Goal: Find contact information: Find contact information

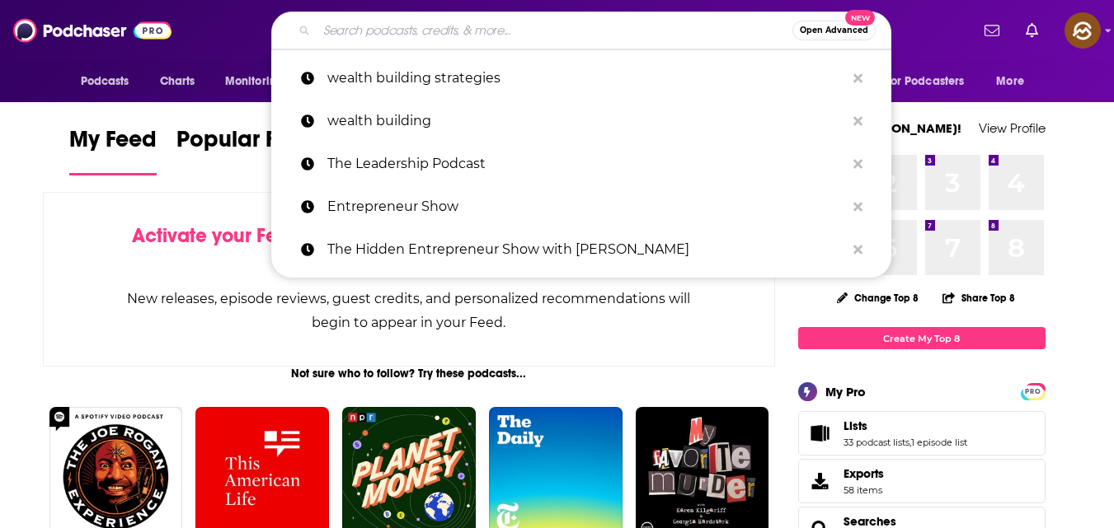
click at [430, 30] on input "Search podcasts, credits, & more..." at bounding box center [555, 30] width 476 height 26
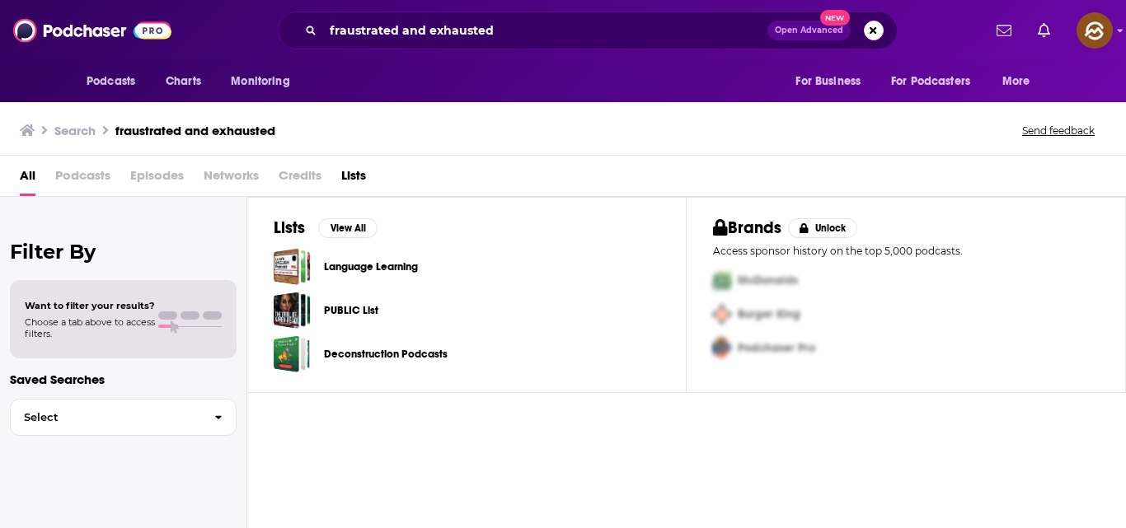
click at [170, 178] on span "Episodes" at bounding box center [157, 179] width 54 height 34
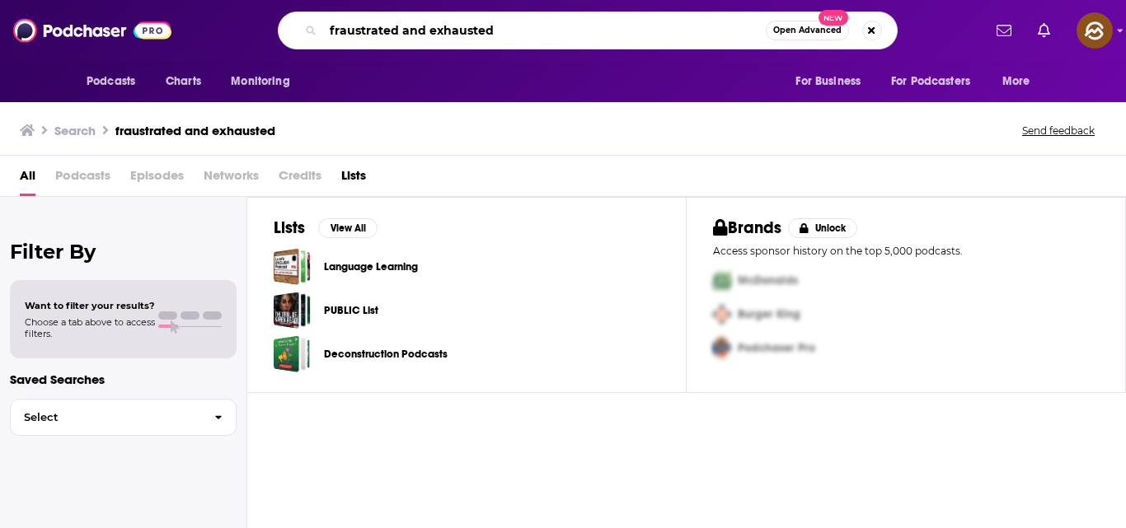
click at [509, 24] on input "fraustrated and exhausted" at bounding box center [544, 30] width 443 height 26
type input "fraustrated and exhausted ([PERSON_NAME])"
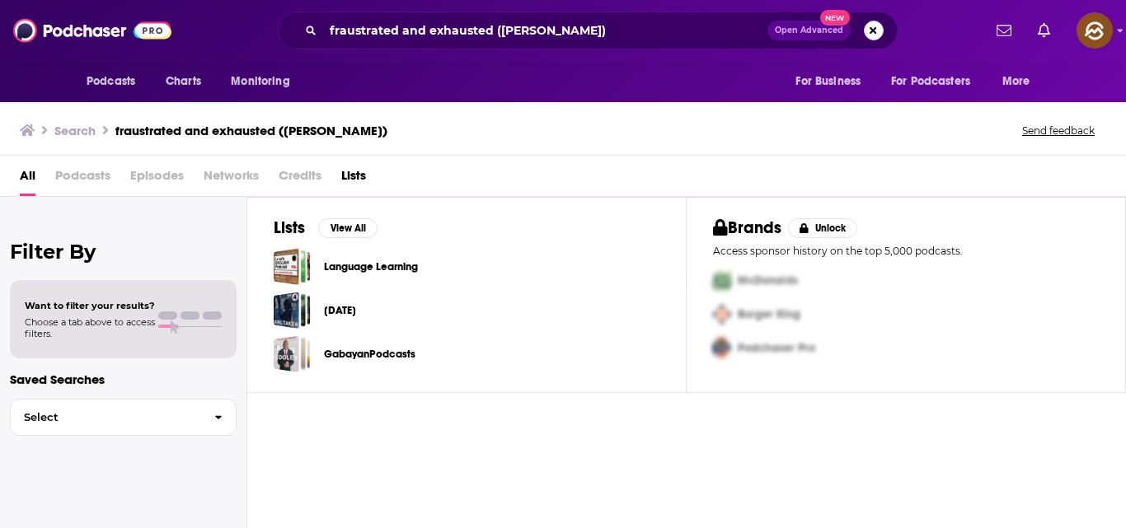
click at [873, 34] on button "Search podcasts, credits, & more..." at bounding box center [874, 31] width 20 height 20
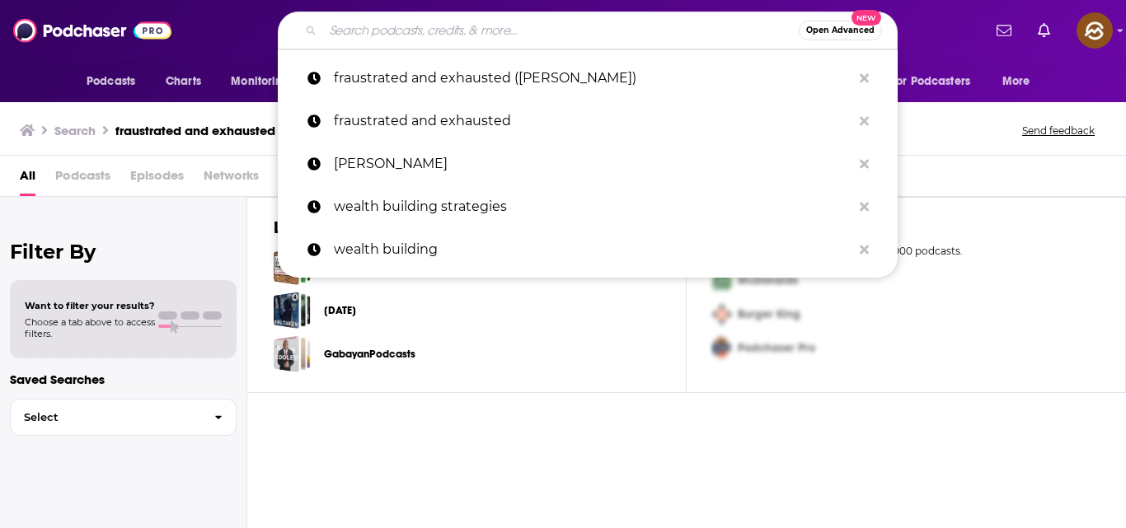
paste input "Frustrated And Exhausted ([PERSON_NAME])"
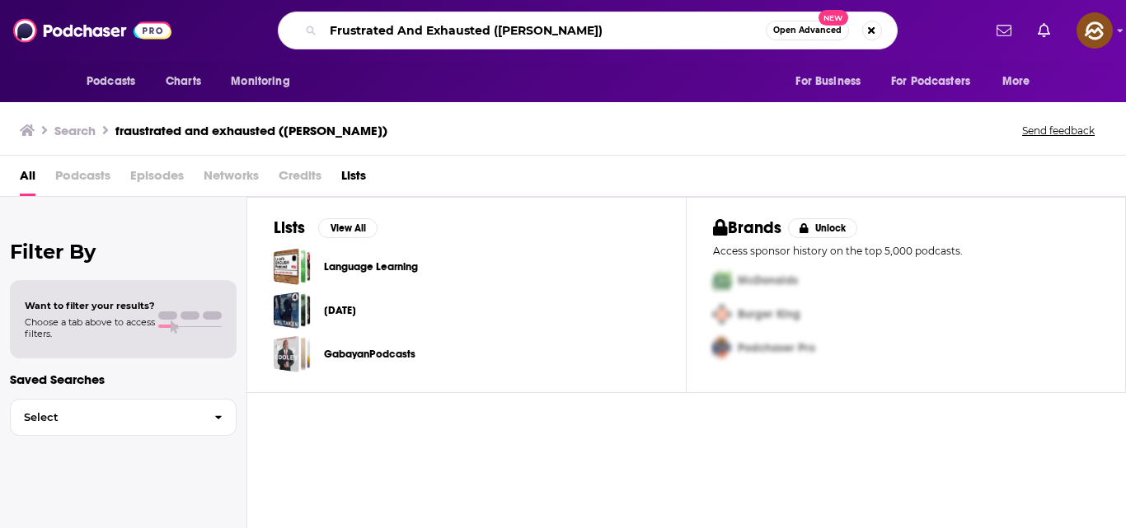
type input "Frustrated And Exhausted ([PERSON_NAME])"
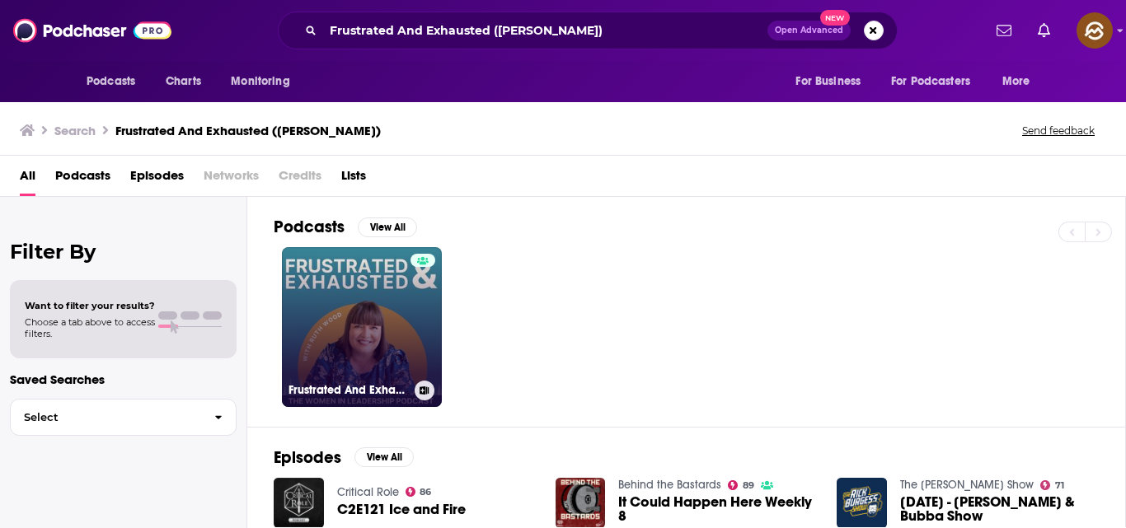
click at [399, 322] on link "Frustrated And Exhausted" at bounding box center [362, 327] width 160 height 160
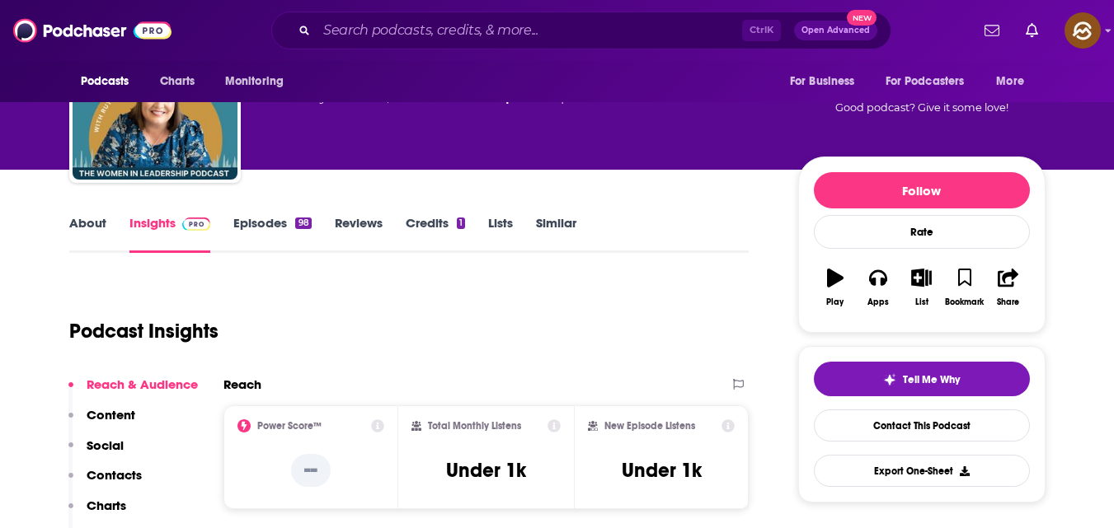
scroll to position [195, 0]
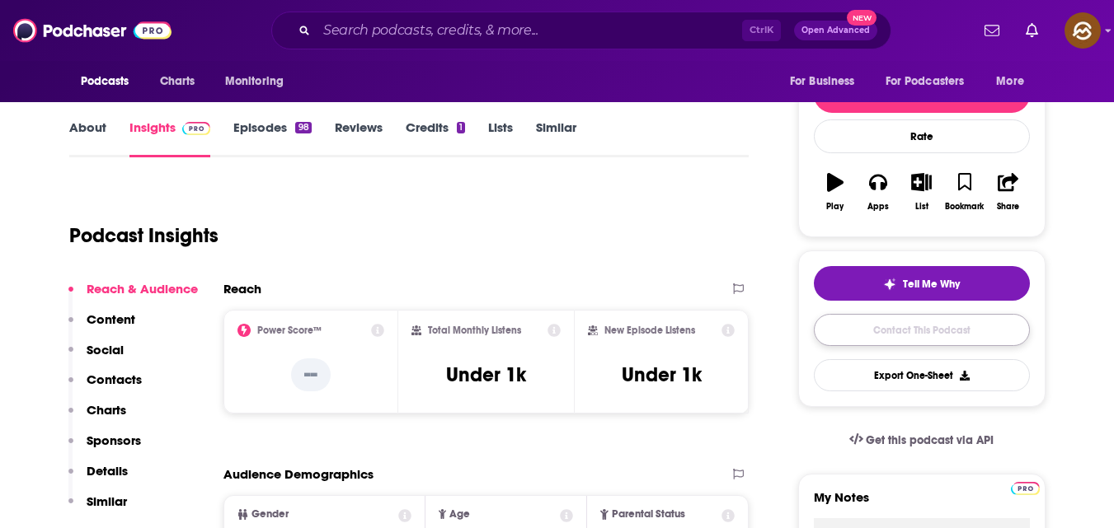
click at [914, 341] on link "Contact This Podcast" at bounding box center [922, 330] width 216 height 32
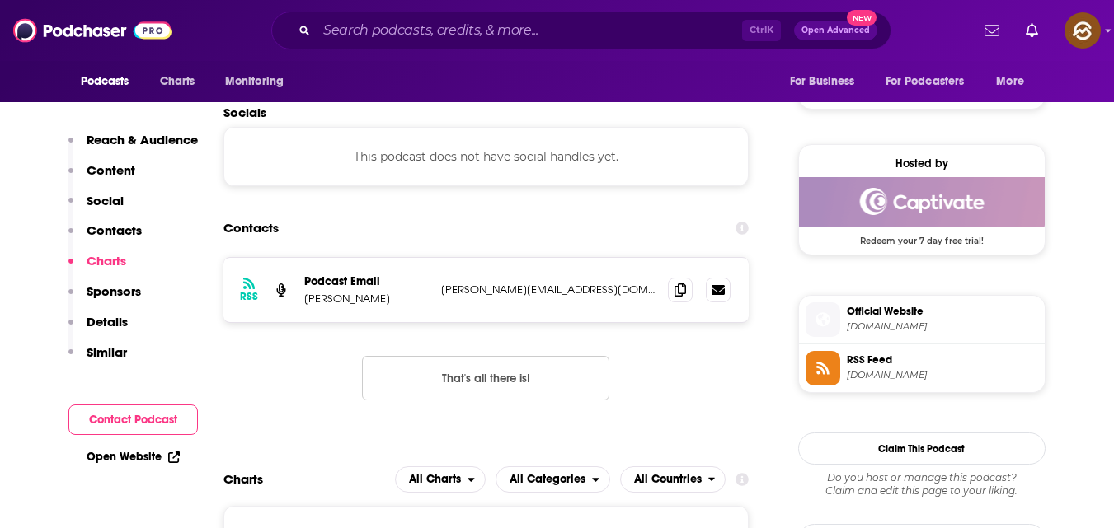
scroll to position [1122, 0]
click at [678, 286] on icon at bounding box center [680, 290] width 12 height 13
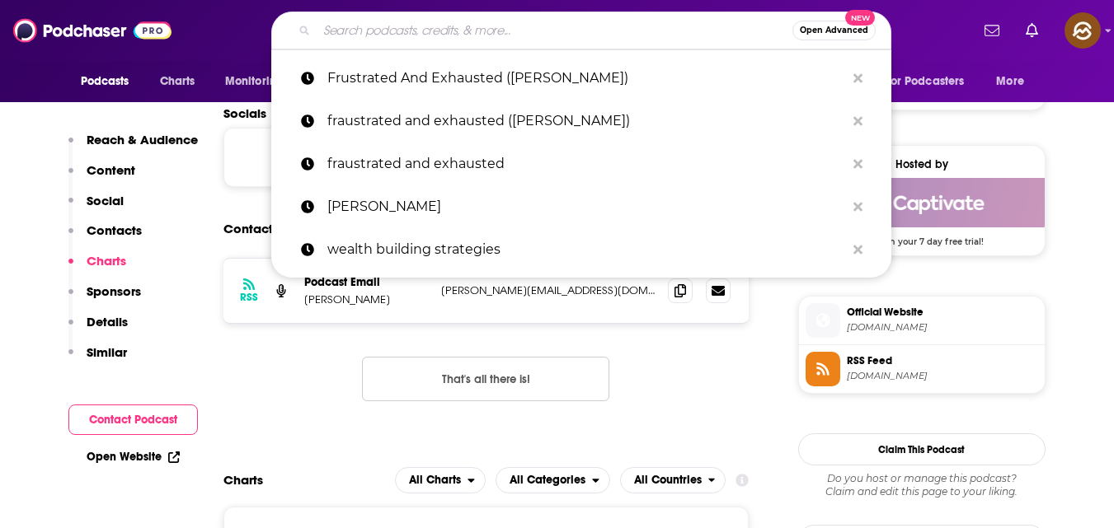
click at [550, 33] on input "Search podcasts, credits, & more..." at bounding box center [555, 30] width 476 height 26
paste input "Build a Vibrant Culture ([PERSON_NAME])"
type input "Build a Vibrant Culture ([PERSON_NAME])"
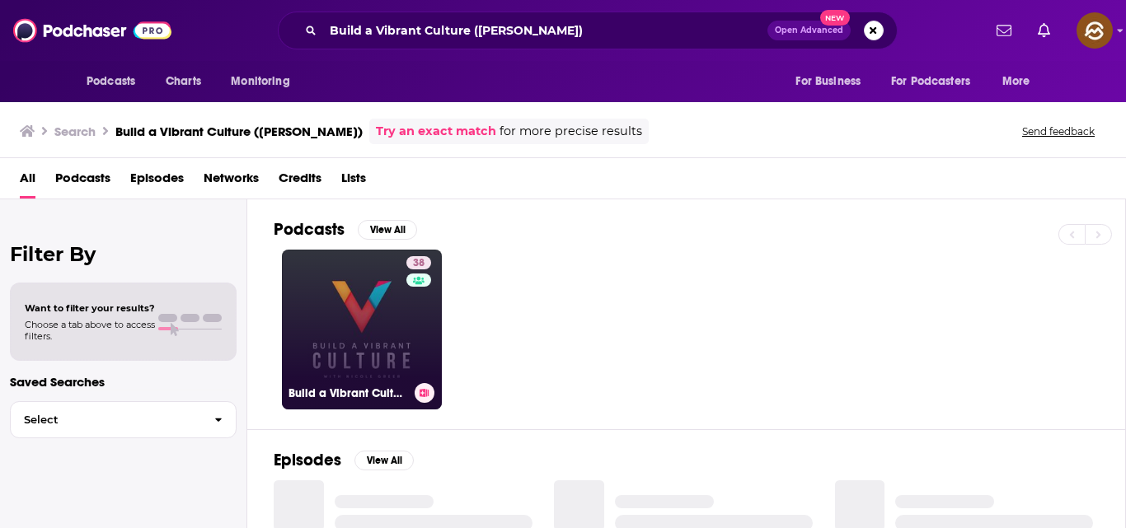
click at [388, 319] on link "38 Build a Vibrant Culture Podcast" at bounding box center [362, 330] width 160 height 160
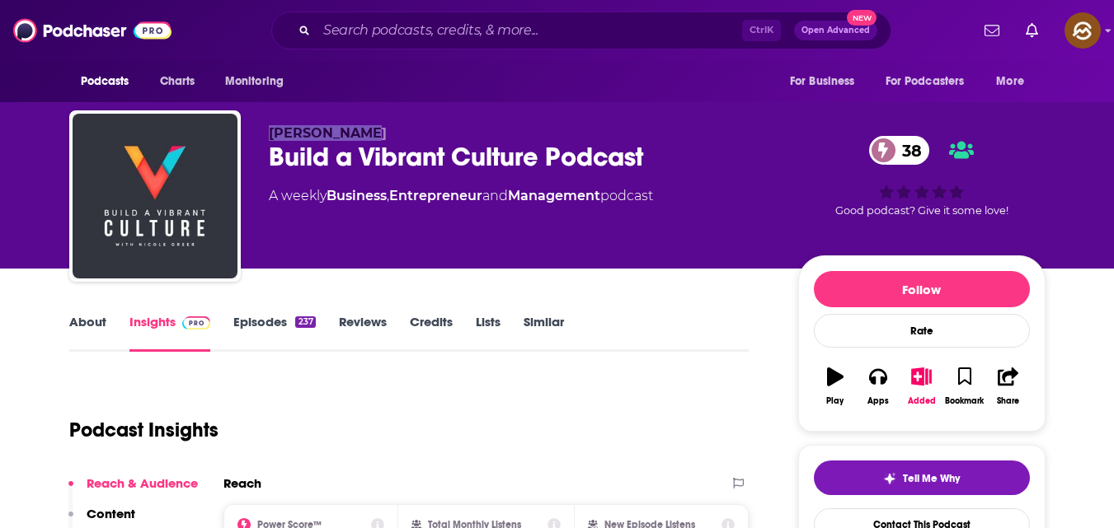
drag, startPoint x: 269, startPoint y: 133, endPoint x: 359, endPoint y: 133, distance: 90.7
click at [359, 133] on p "[PERSON_NAME]" at bounding box center [520, 133] width 503 height 16
copy span "[PERSON_NAME]"
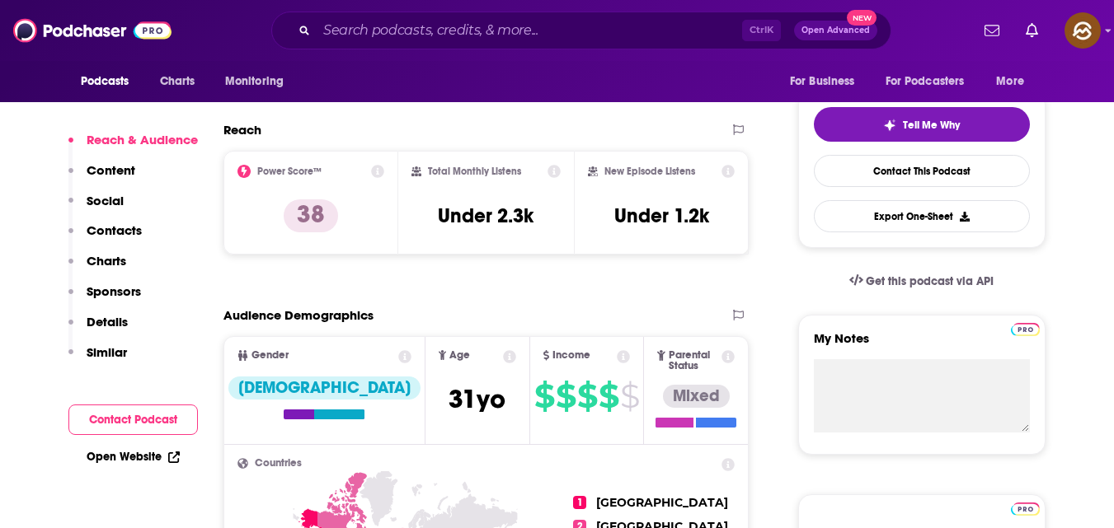
scroll to position [355, 0]
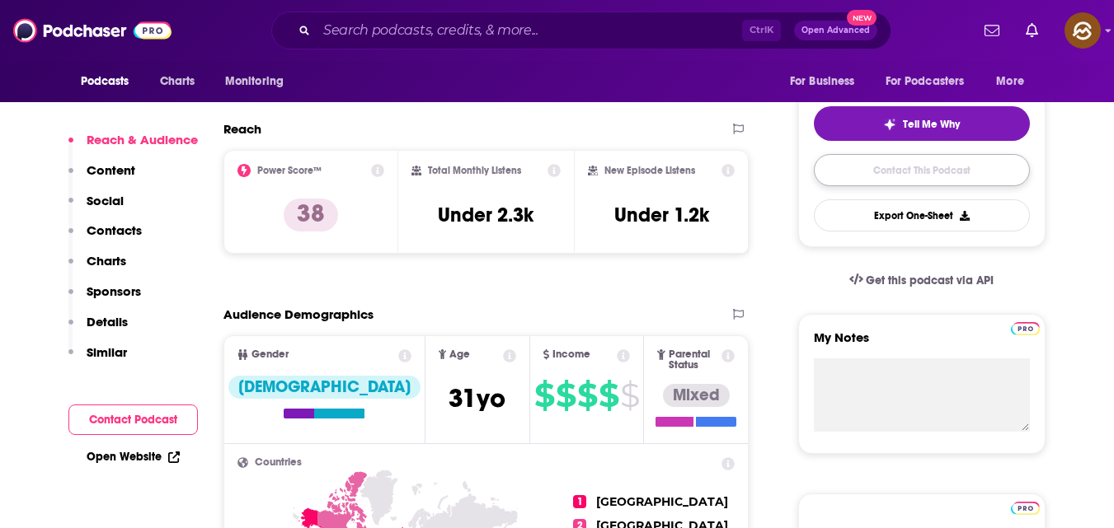
click at [910, 172] on link "Contact This Podcast" at bounding box center [922, 170] width 216 height 32
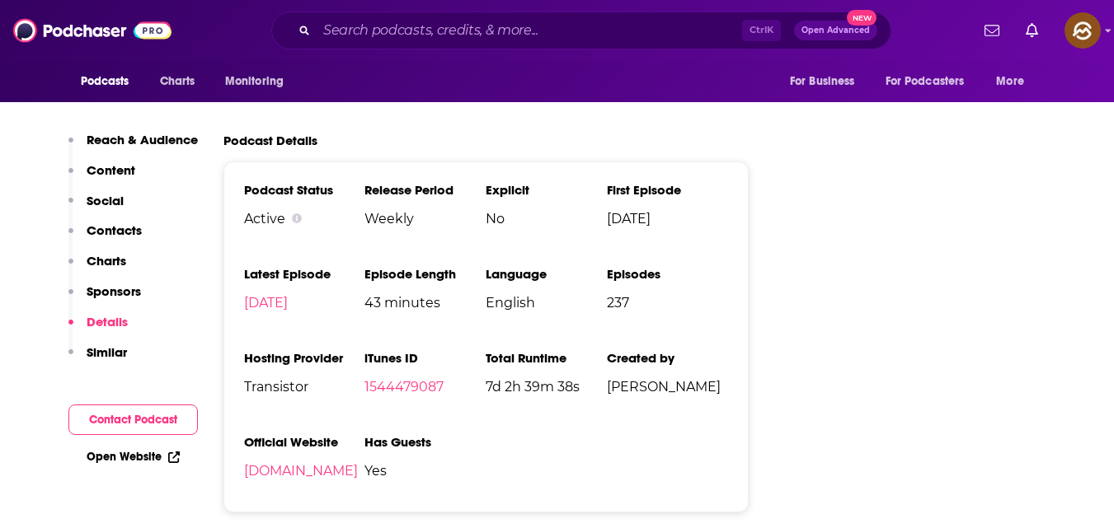
scroll to position [2117, 0]
click at [162, 419] on button "Contact Podcast" at bounding box center [132, 420] width 129 height 31
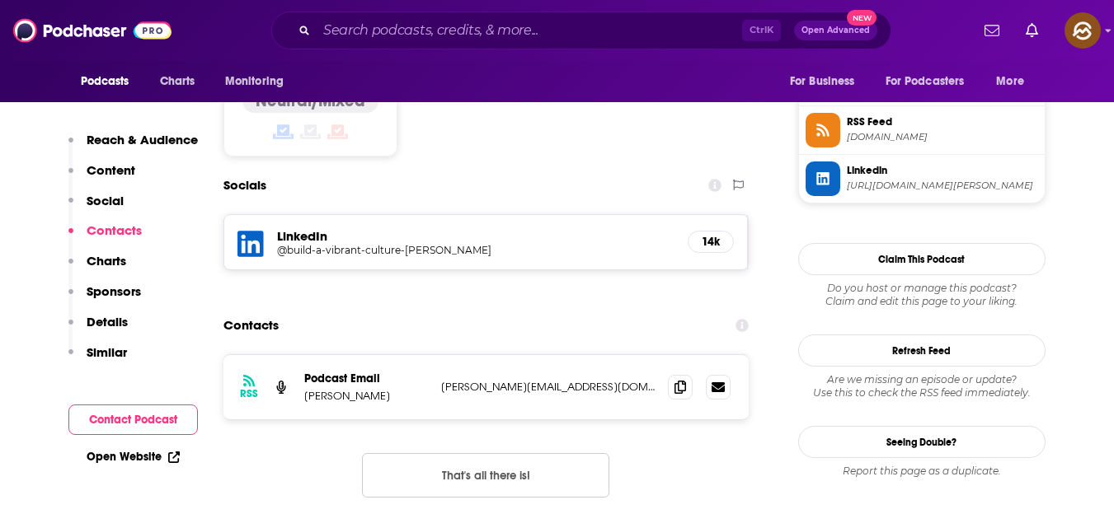
scroll to position [1358, 0]
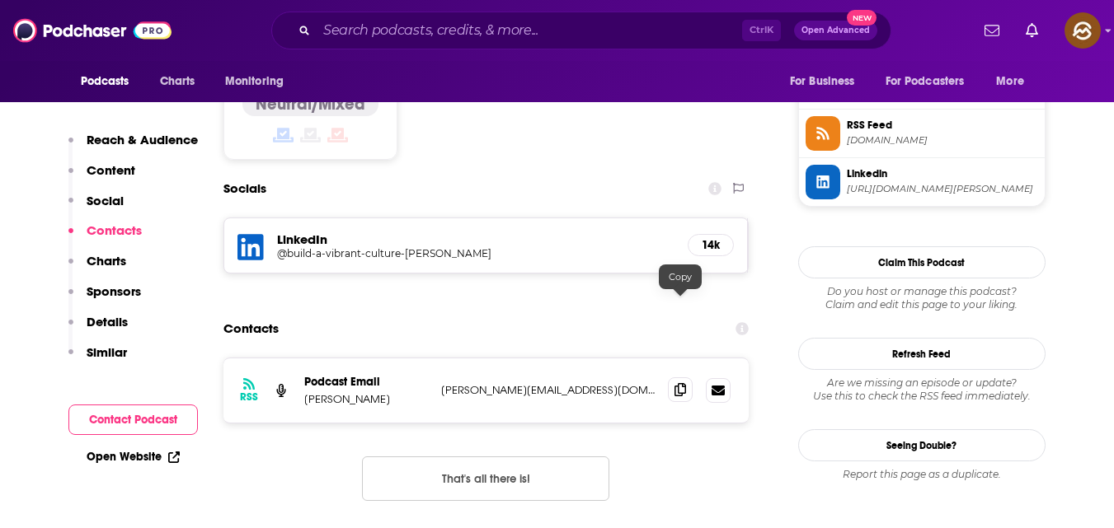
click at [678, 383] on icon at bounding box center [680, 389] width 12 height 13
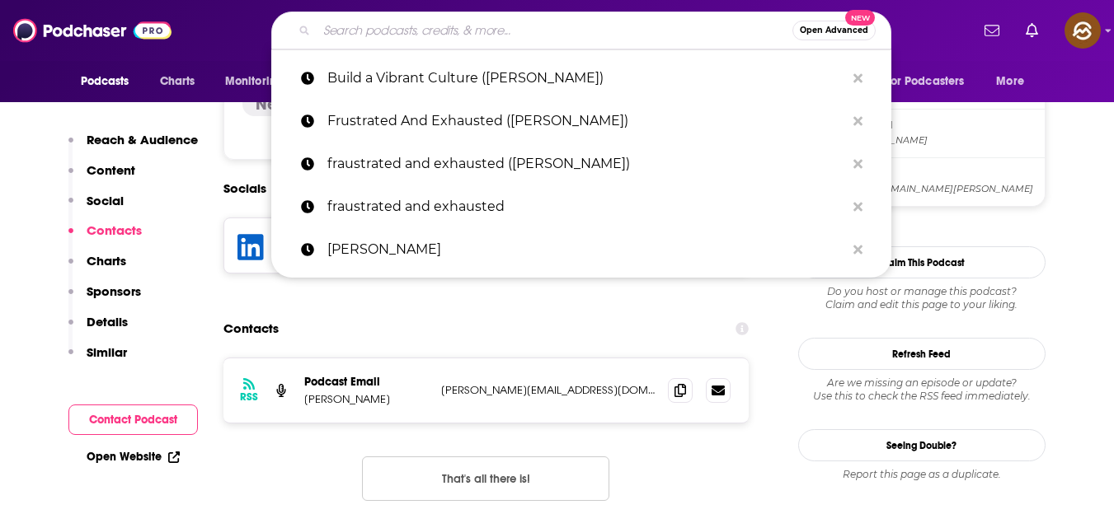
click at [555, 25] on input "Search podcasts, credits, & more..." at bounding box center [555, 30] width 476 height 26
paste input "Want To Work There"
type input "Want To Work There"
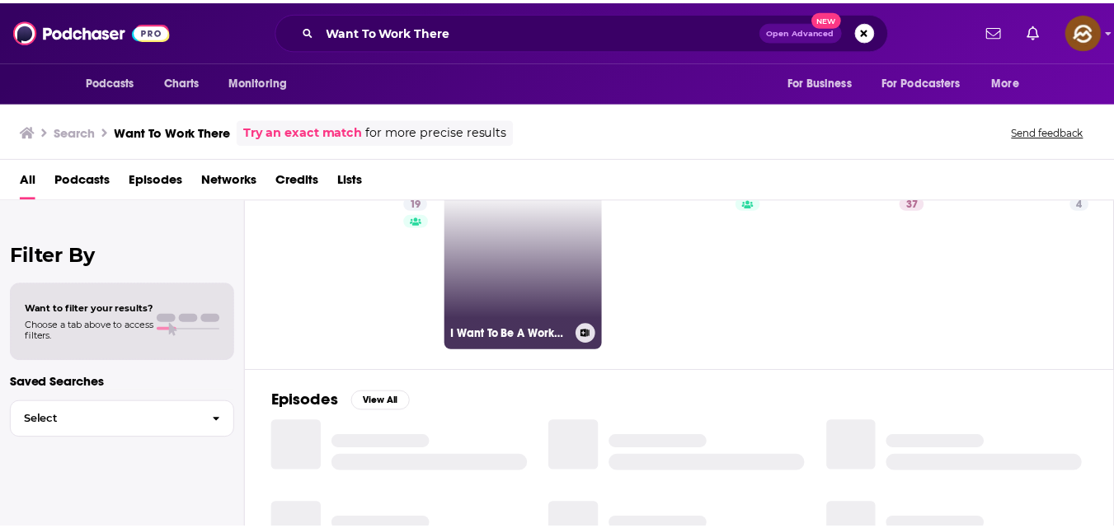
scroll to position [68, 0]
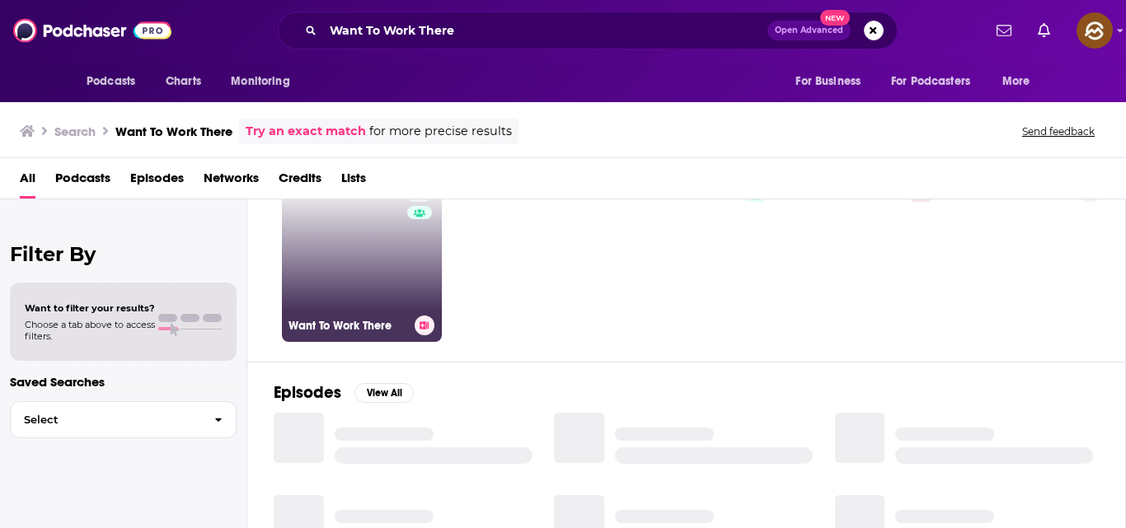
click at [354, 291] on link "19 Want To Work There" at bounding box center [362, 262] width 160 height 160
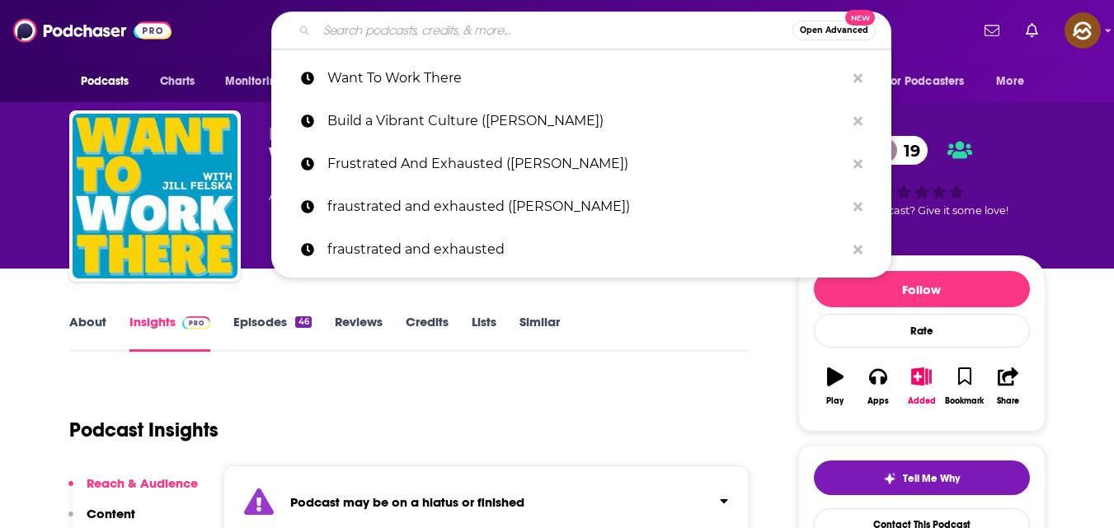
click at [513, 19] on input "Search podcasts, credits, & more..." at bounding box center [555, 30] width 476 height 26
paste input "Speak With People."
type input "Speak With People."
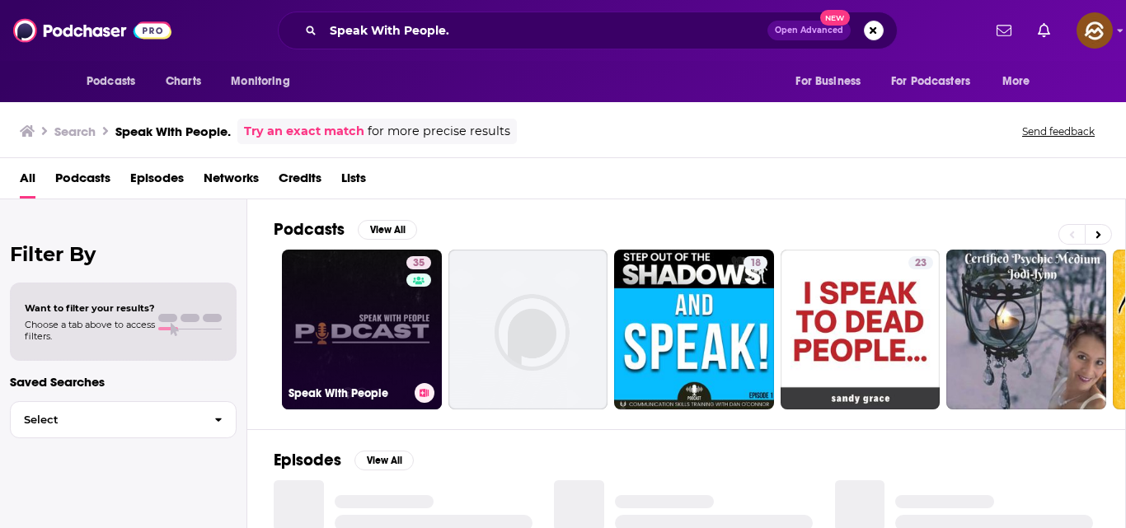
click at [312, 323] on link "35 Speak With People" at bounding box center [362, 330] width 160 height 160
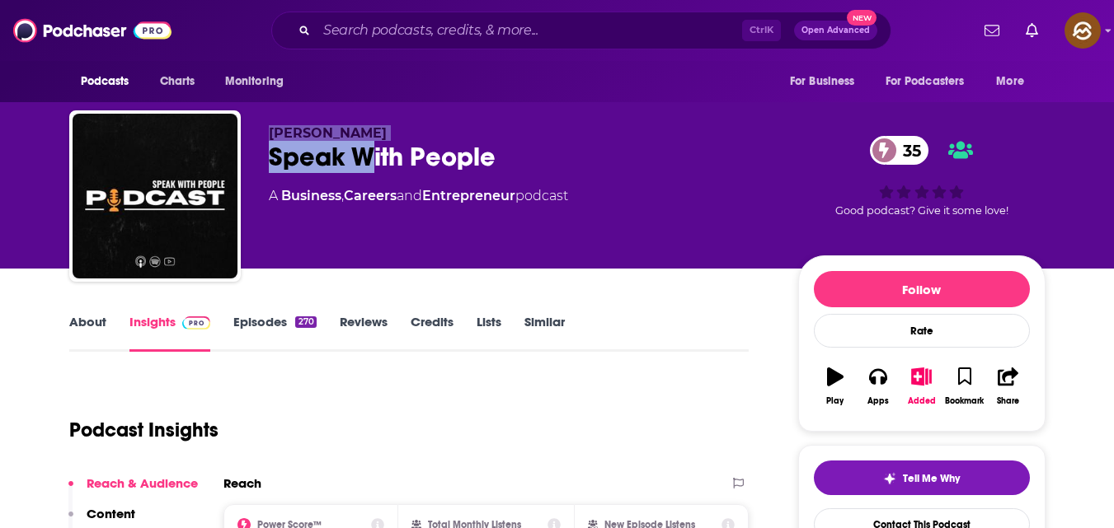
drag, startPoint x: 268, startPoint y: 132, endPoint x: 377, endPoint y: 144, distance: 109.5
click at [377, 144] on div "[PERSON_NAME] Speak With People 35 A Business , Careers and Entrepreneur podcast" at bounding box center [520, 191] width 503 height 132
click at [371, 140] on div "[PERSON_NAME] Speak With People 35 A Business , Careers and Entrepreneur podcast" at bounding box center [520, 191] width 503 height 132
click at [283, 134] on span "[PERSON_NAME]" at bounding box center [328, 133] width 118 height 16
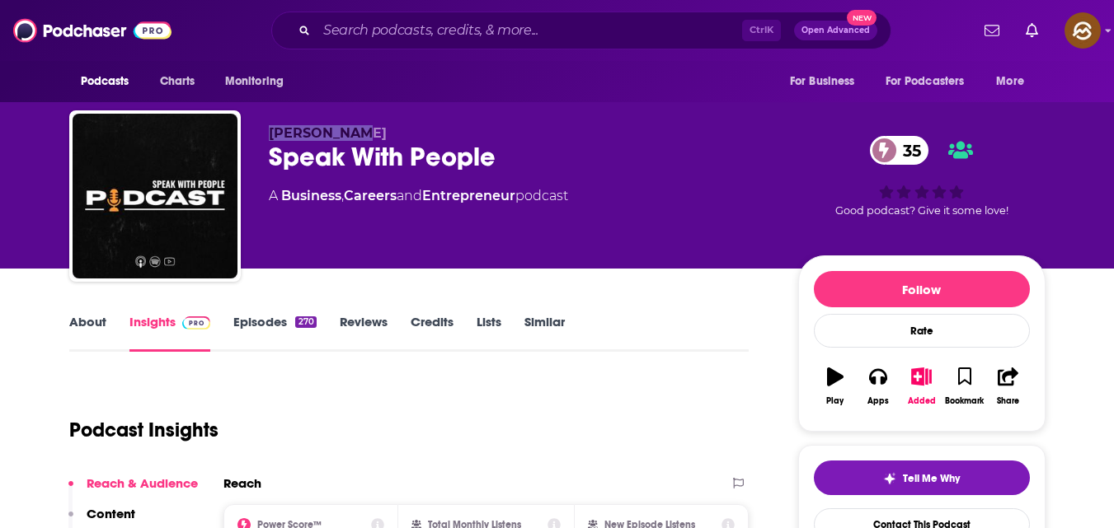
copy span "[PERSON_NAME]"
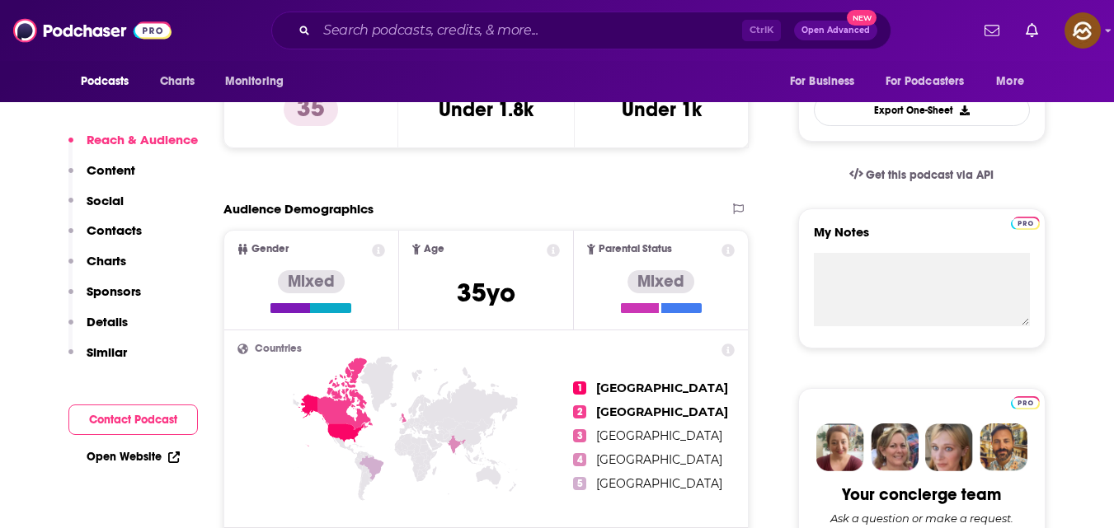
scroll to position [461, 0]
click at [152, 423] on button "Contact Podcast" at bounding box center [132, 420] width 129 height 31
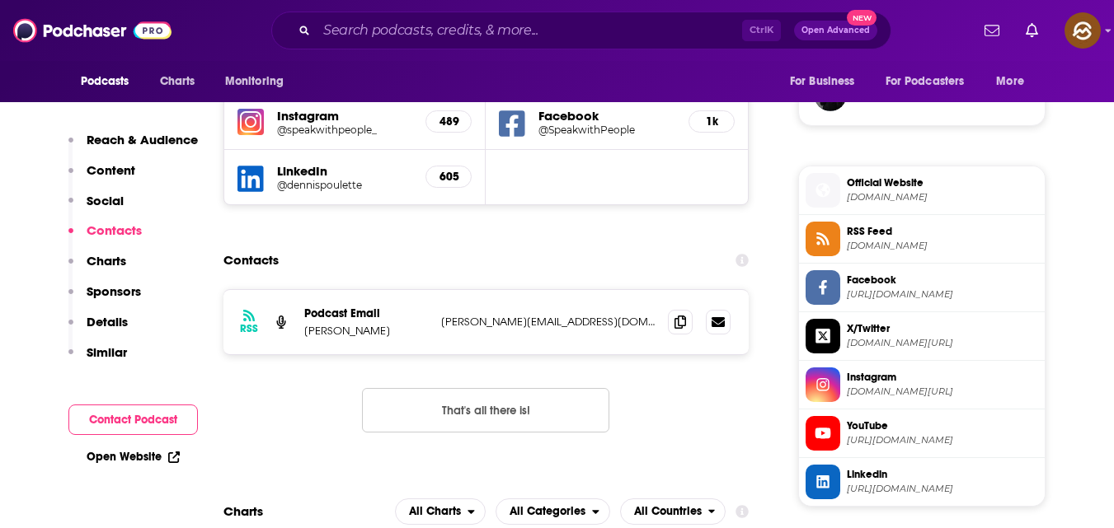
scroll to position [1249, 0]
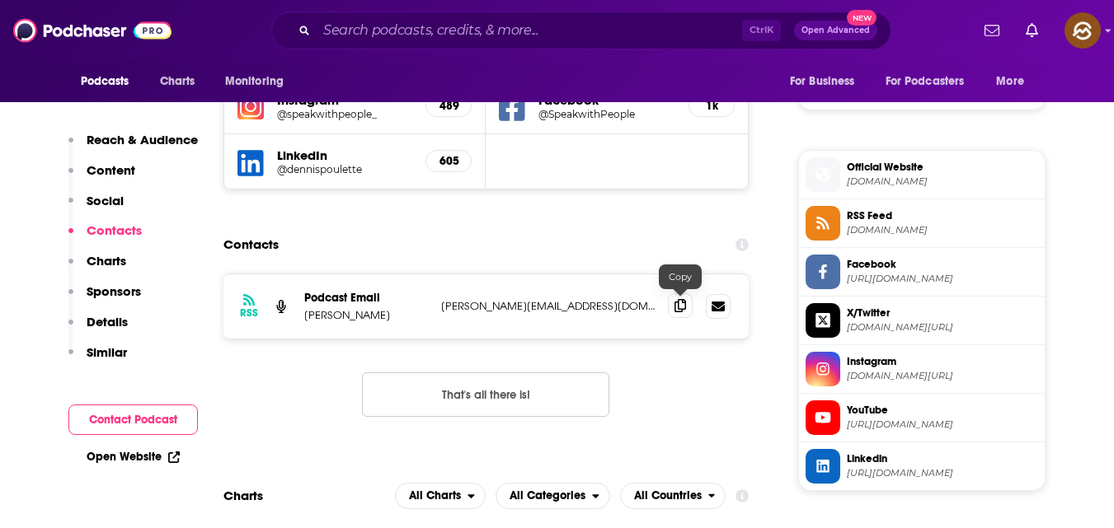
click at [679, 310] on icon at bounding box center [680, 305] width 12 height 13
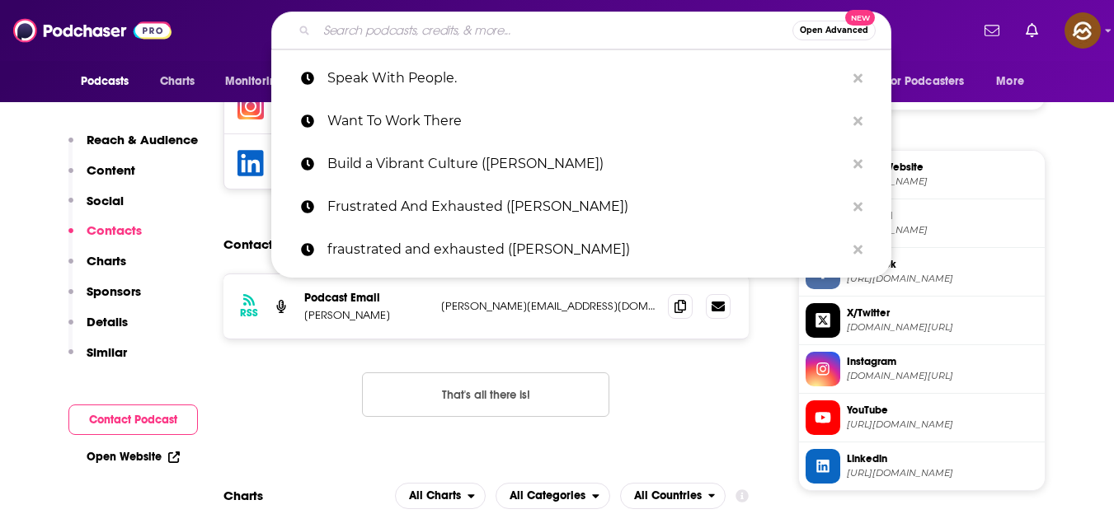
click at [490, 27] on input "Search podcasts, credits, & more..." at bounding box center [555, 30] width 476 height 26
paste input "[URL][DOMAIN_NAME][PERSON_NAME]"
type input "[URL][DOMAIN_NAME][PERSON_NAME]"
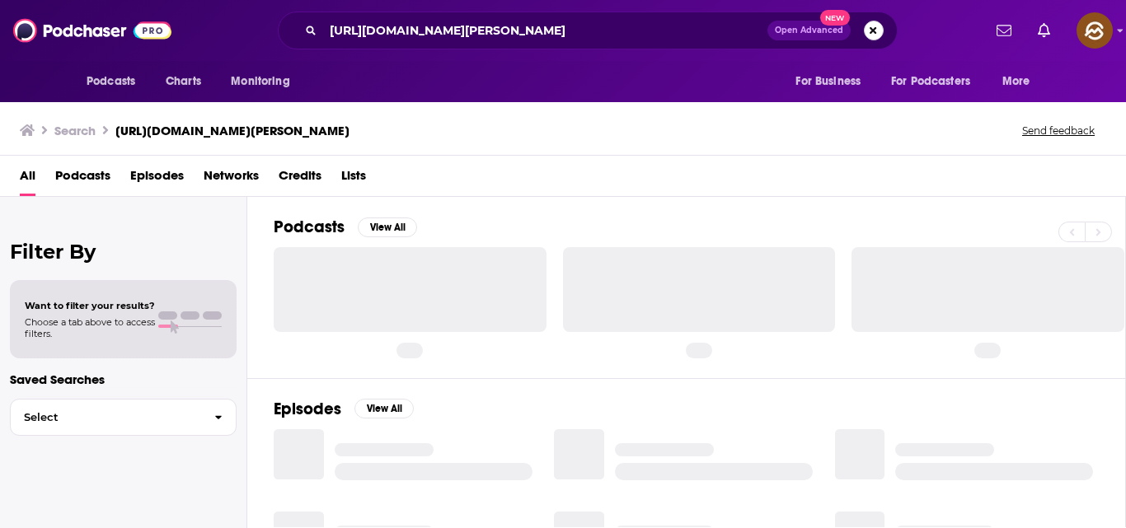
click at [874, 28] on button "Search podcasts, credits, & more..." at bounding box center [874, 31] width 20 height 20
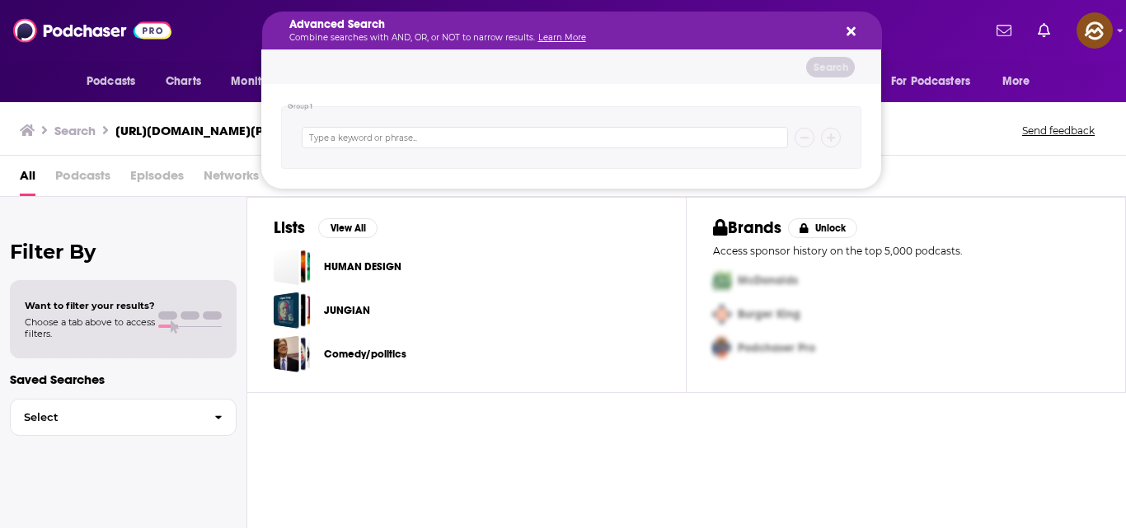
click at [461, 79] on div "Search" at bounding box center [571, 67] width 620 height 34
click at [851, 32] on icon "Search podcasts, credits, & more..." at bounding box center [851, 31] width 9 height 9
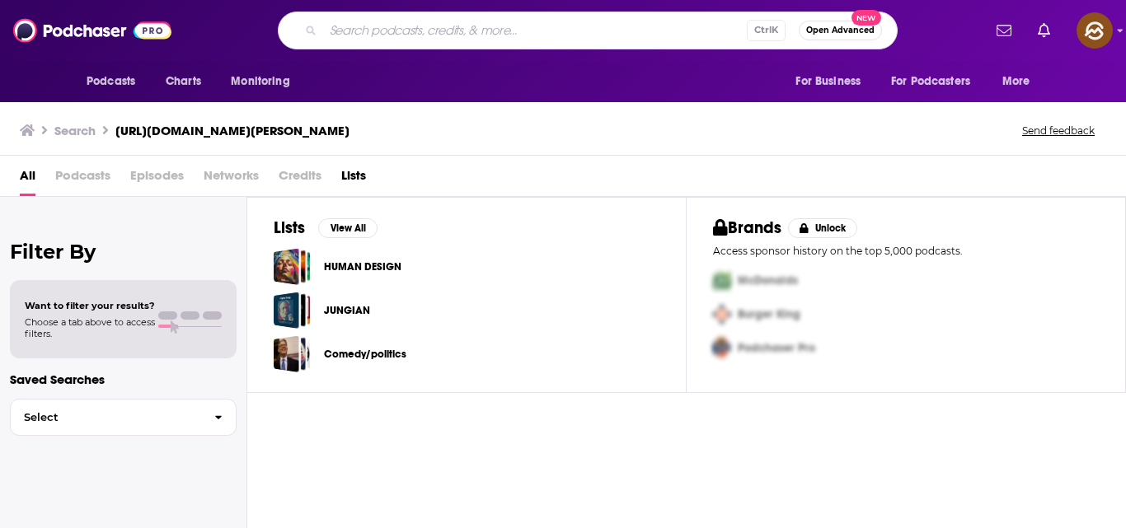
click at [670, 40] on input "Search podcasts, credits, & more..." at bounding box center [535, 30] width 424 height 26
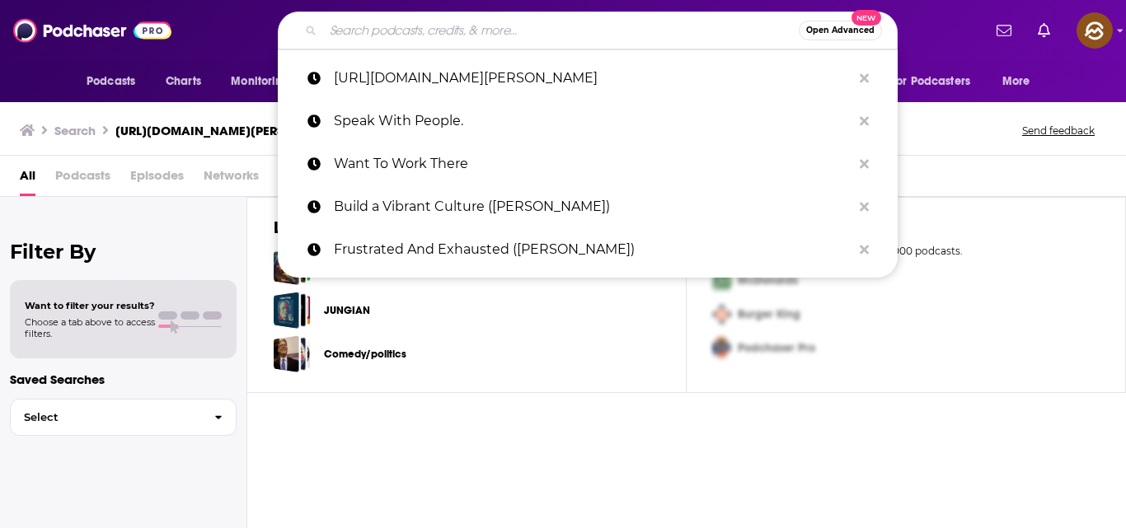
paste input "Lead to Win"
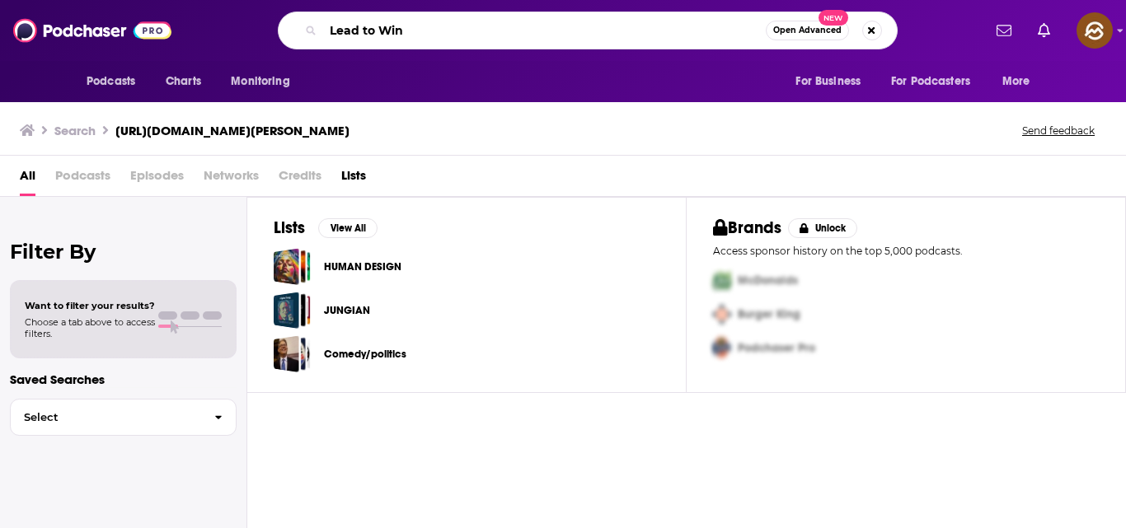
type input "Lead to Win"
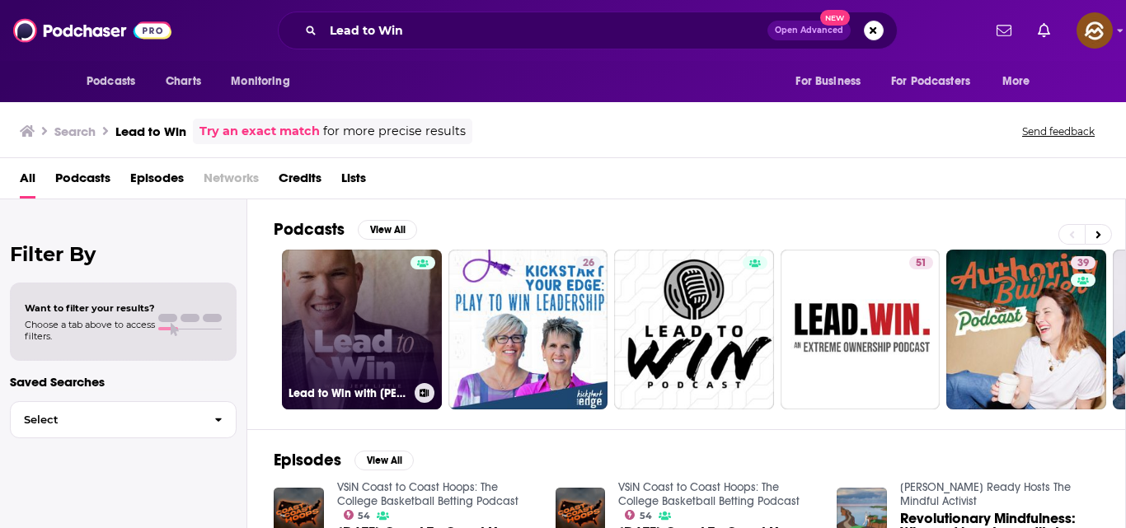
click at [354, 326] on link "Lead to Win with [PERSON_NAME]" at bounding box center [362, 330] width 160 height 160
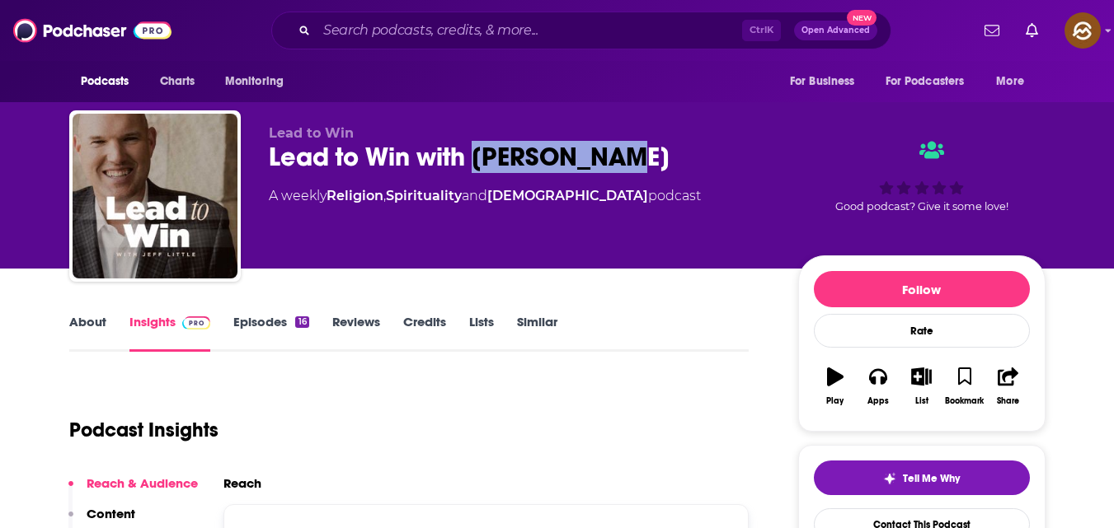
drag, startPoint x: 475, startPoint y: 158, endPoint x: 587, endPoint y: 164, distance: 112.3
click at [587, 164] on div "Lead to Win with [PERSON_NAME]" at bounding box center [520, 157] width 503 height 32
copy h2 "[PERSON_NAME]"
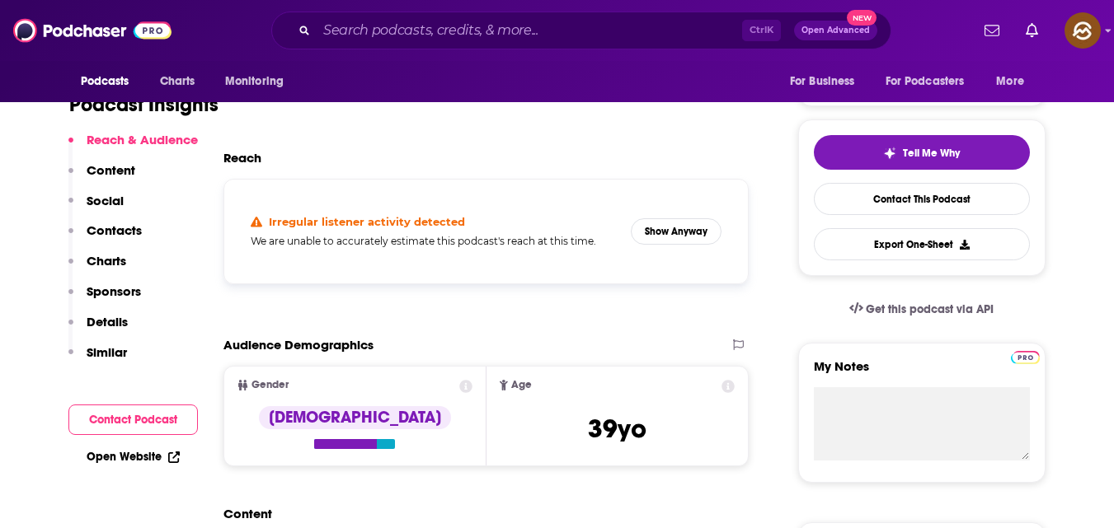
scroll to position [326, 0]
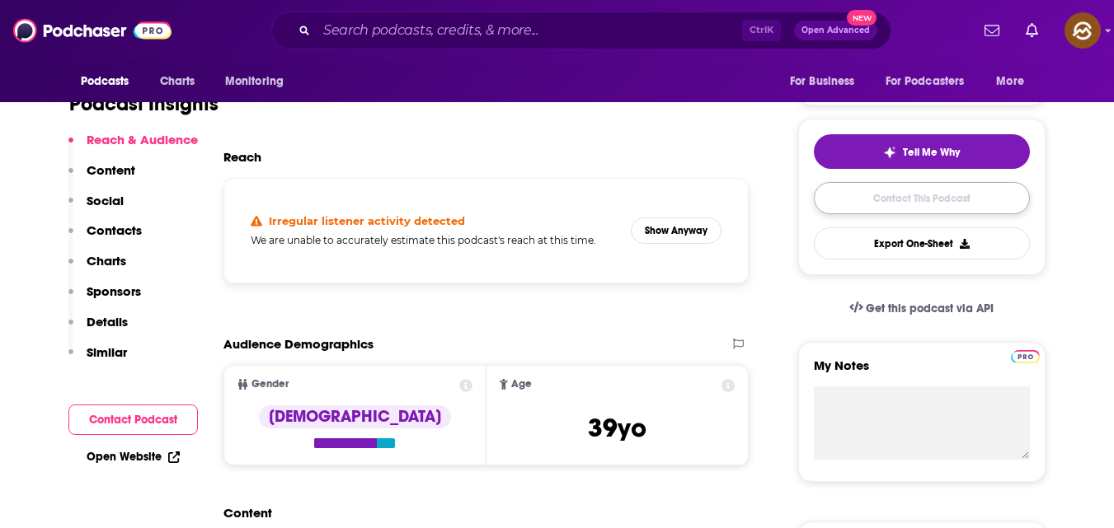
click at [828, 209] on link "Contact This Podcast" at bounding box center [922, 198] width 216 height 32
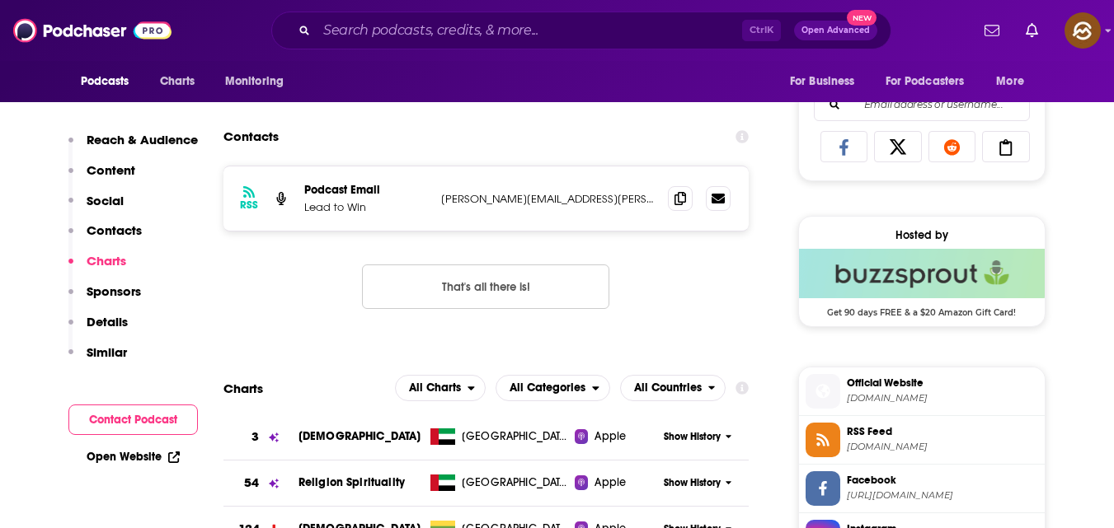
scroll to position [1045, 0]
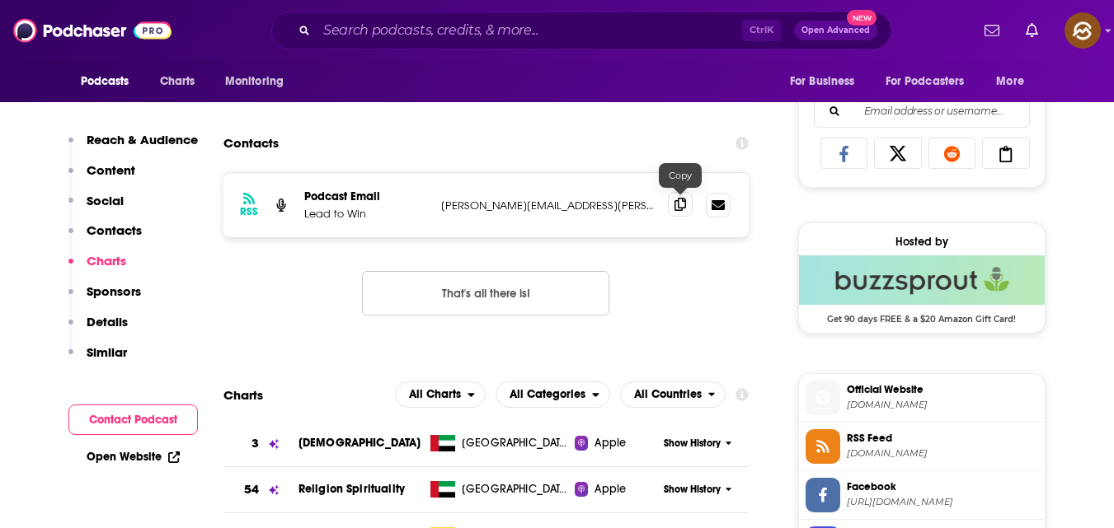
click at [679, 204] on icon at bounding box center [680, 204] width 12 height 13
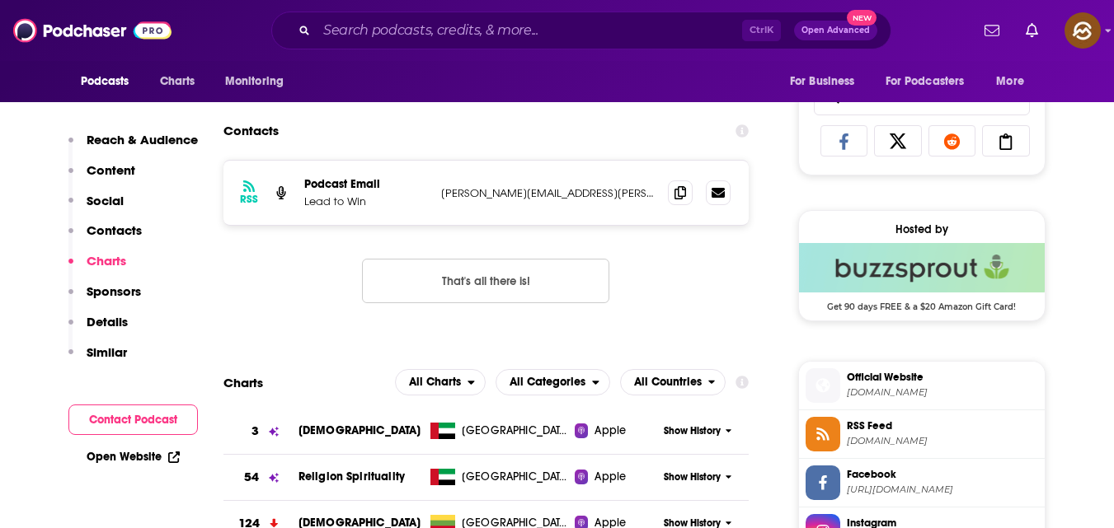
scroll to position [1058, 0]
